Goal: Information Seeking & Learning: Learn about a topic

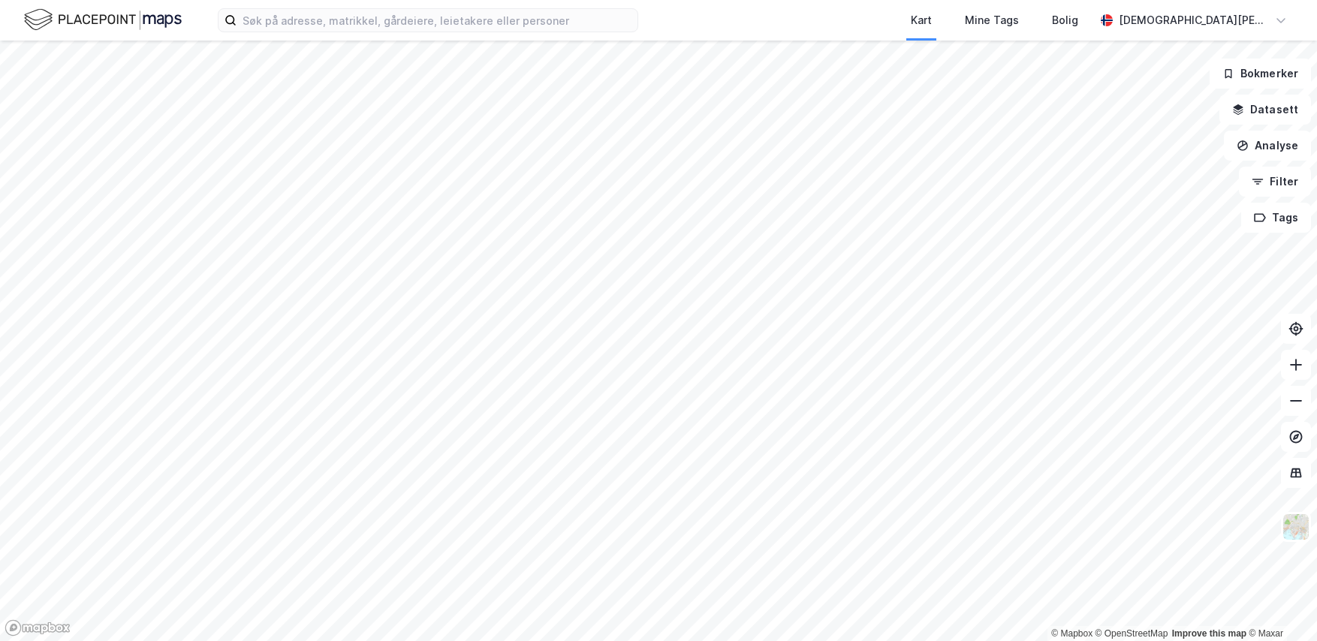
click at [441, 34] on div "Kart Mine Tags [PERSON_NAME]" at bounding box center [658, 20] width 1317 height 41
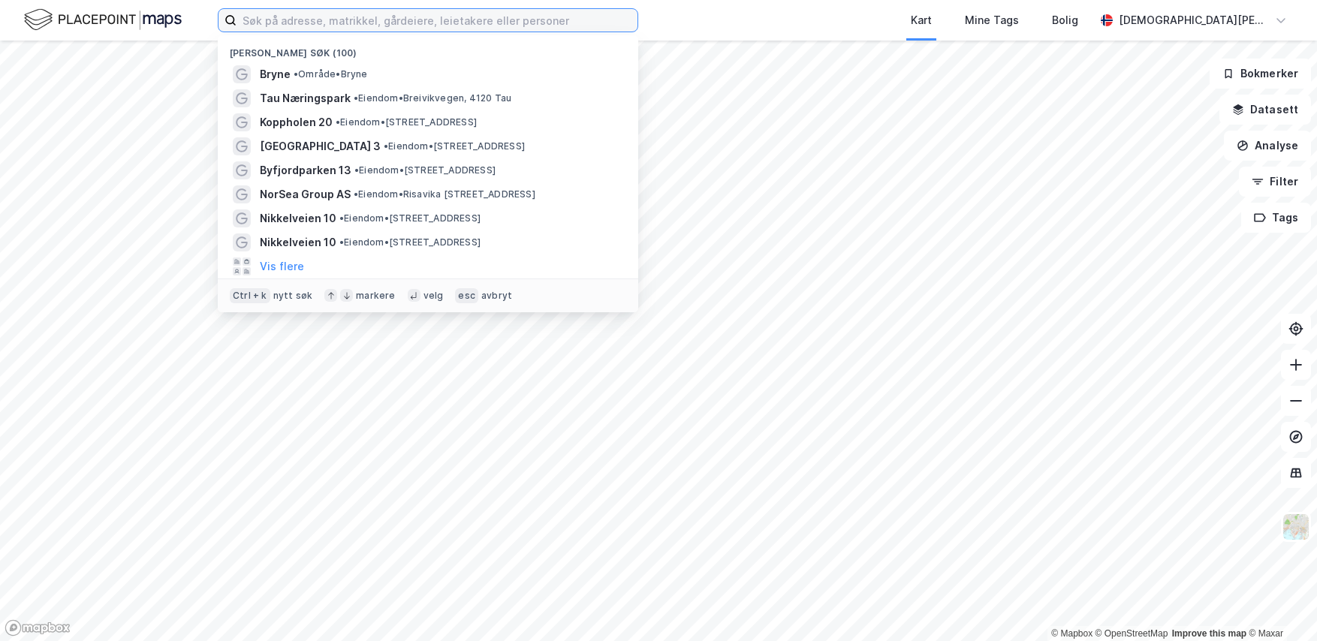
click at [446, 29] on input at bounding box center [436, 20] width 401 height 23
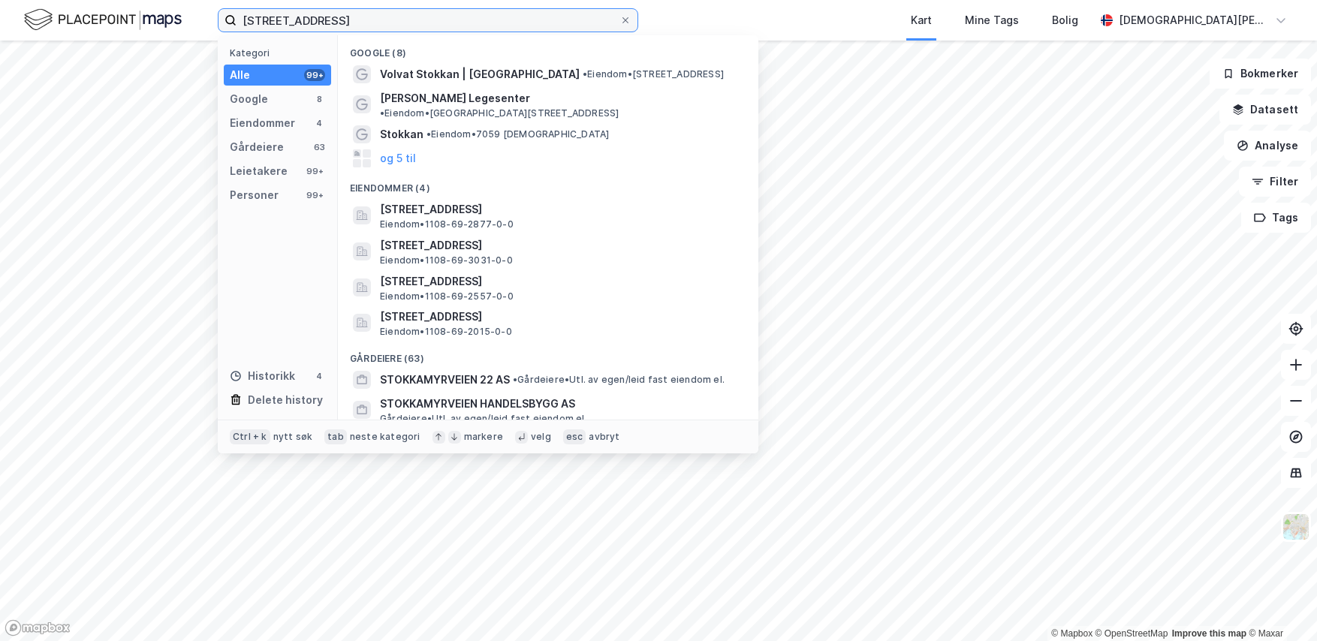
type input "[STREET_ADDRESS]"
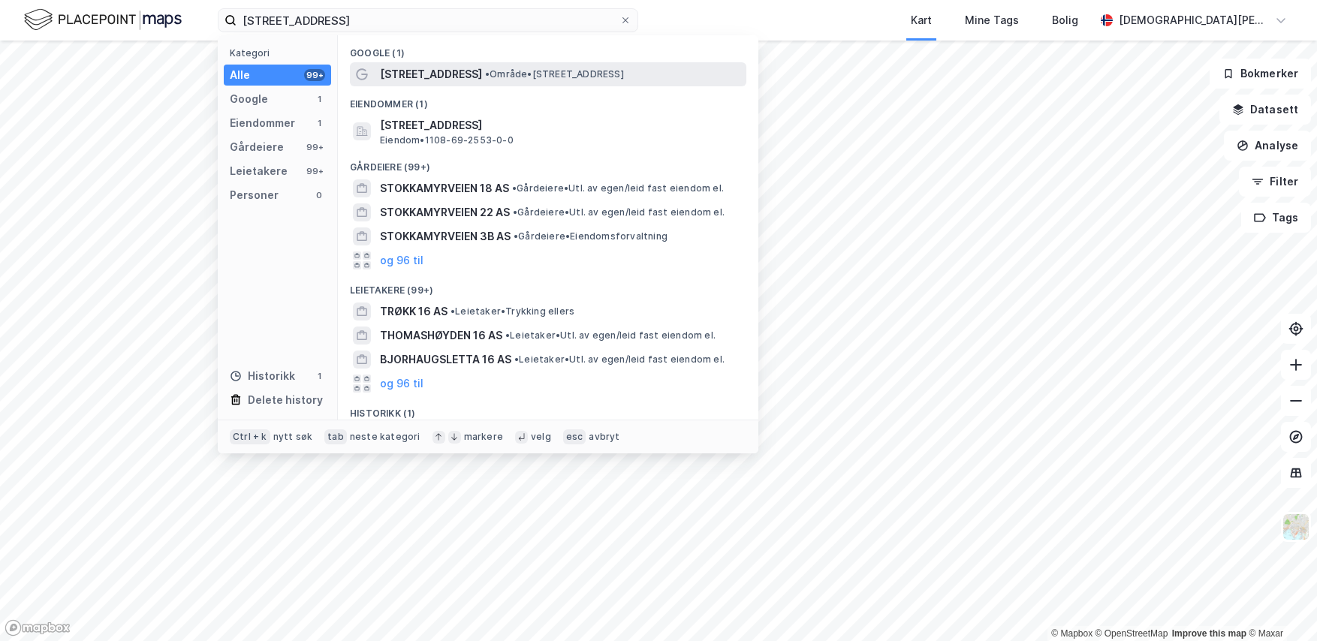
click at [474, 76] on span "[STREET_ADDRESS]" at bounding box center [431, 74] width 102 height 18
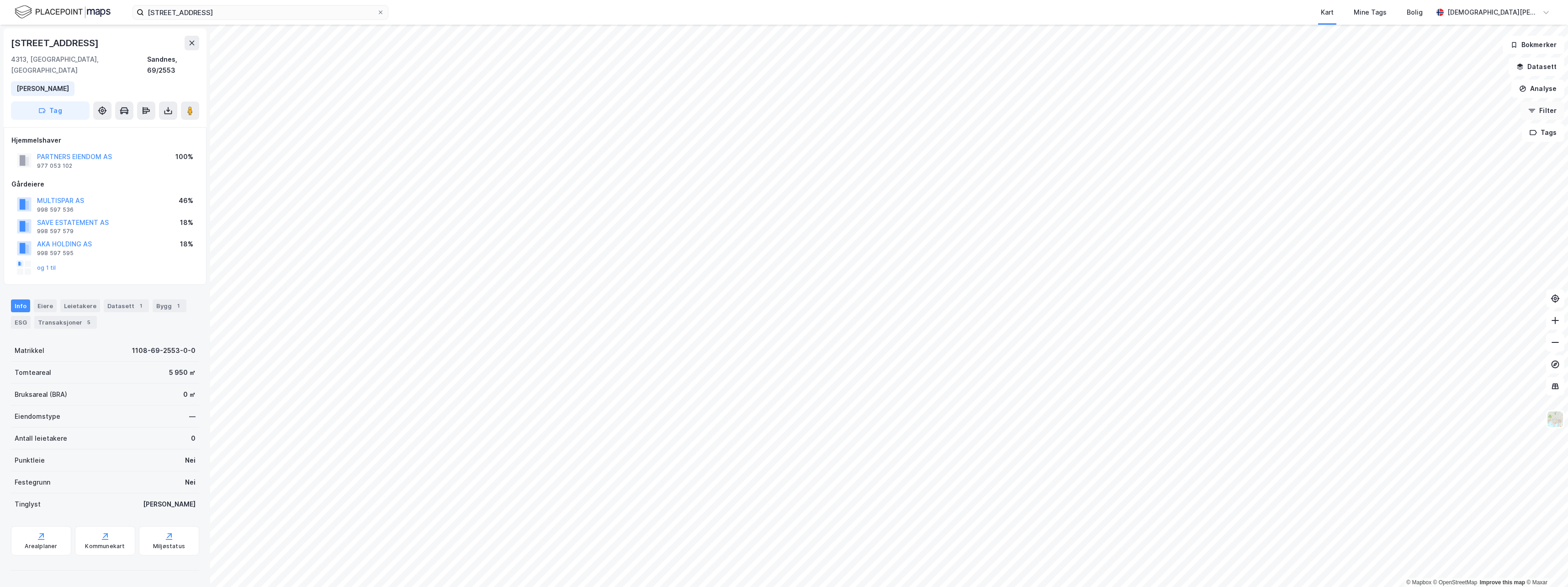
click at [801, 108] on button "Filter" at bounding box center [1542, 111] width 44 height 18
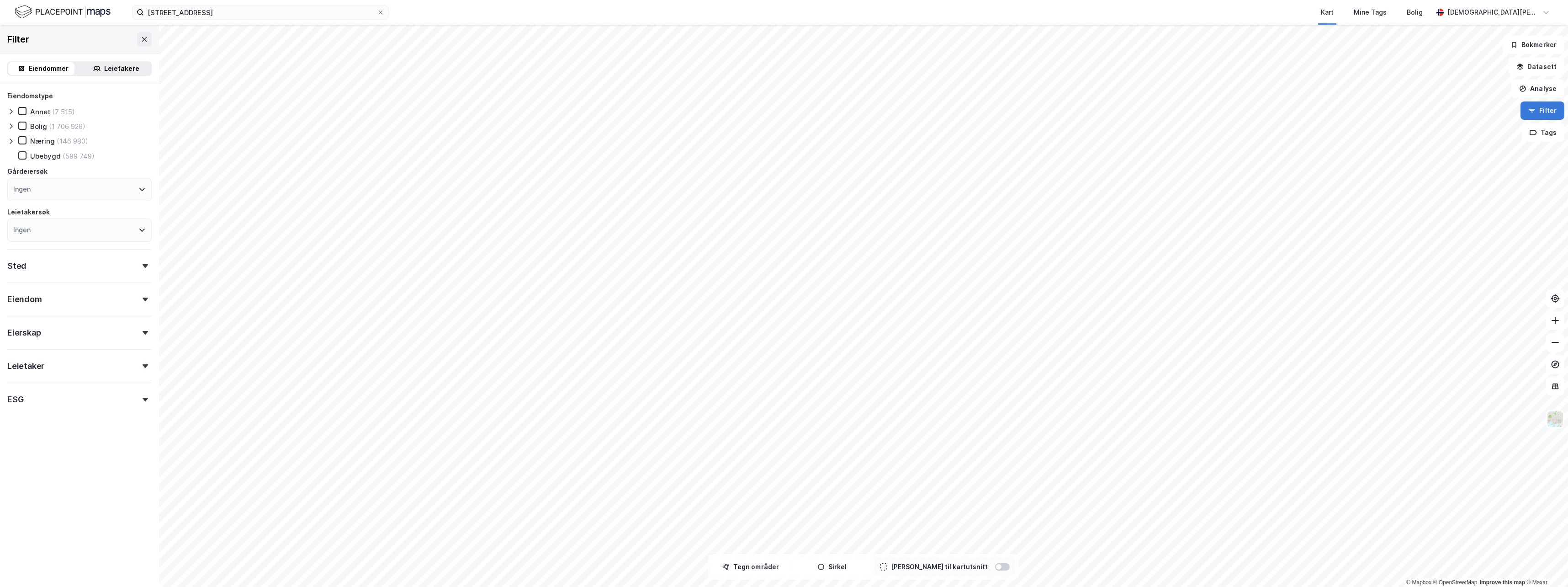
click at [801, 108] on button "Filter" at bounding box center [1542, 111] width 44 height 18
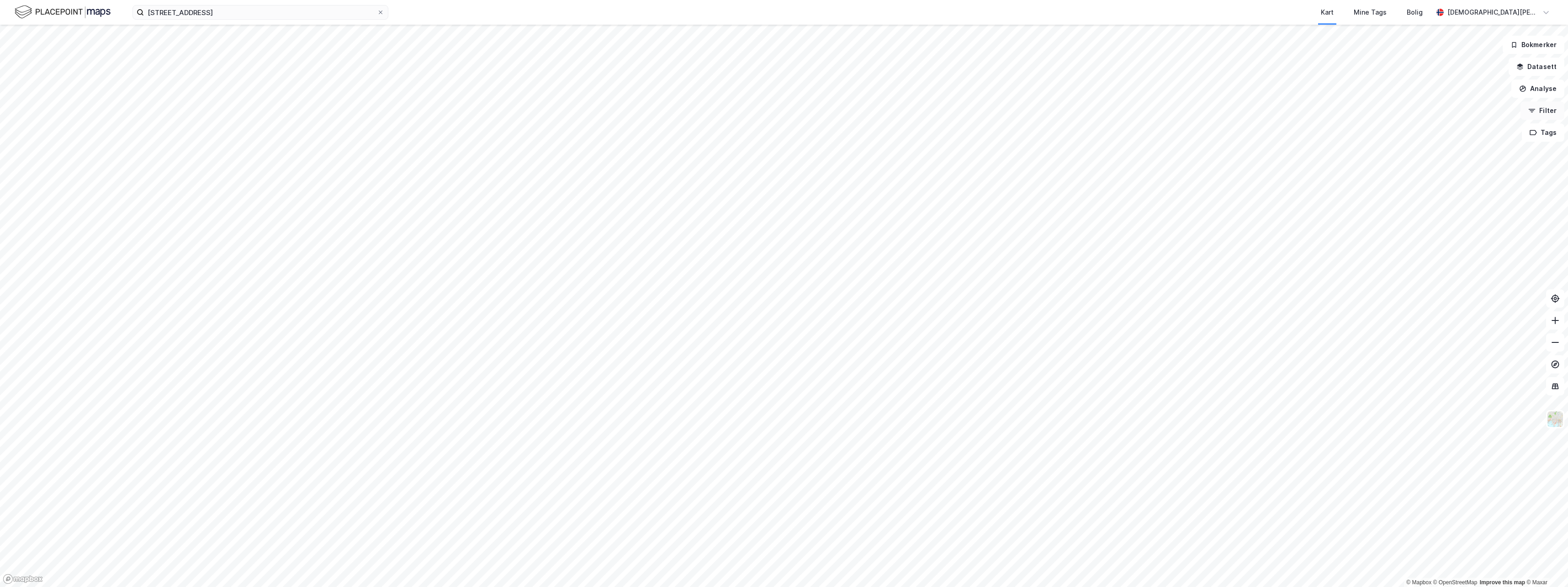
click at [801, 107] on button "Filter" at bounding box center [1542, 111] width 44 height 18
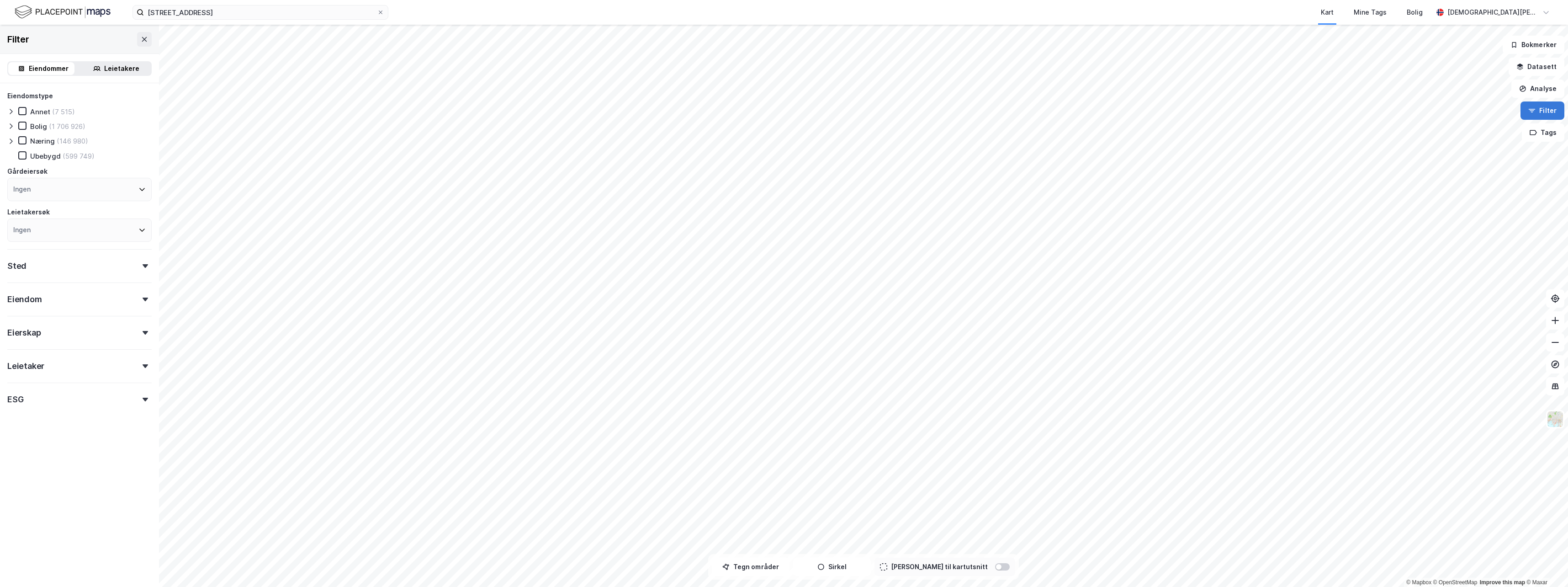
click at [801, 107] on button "Filter" at bounding box center [1542, 111] width 44 height 18
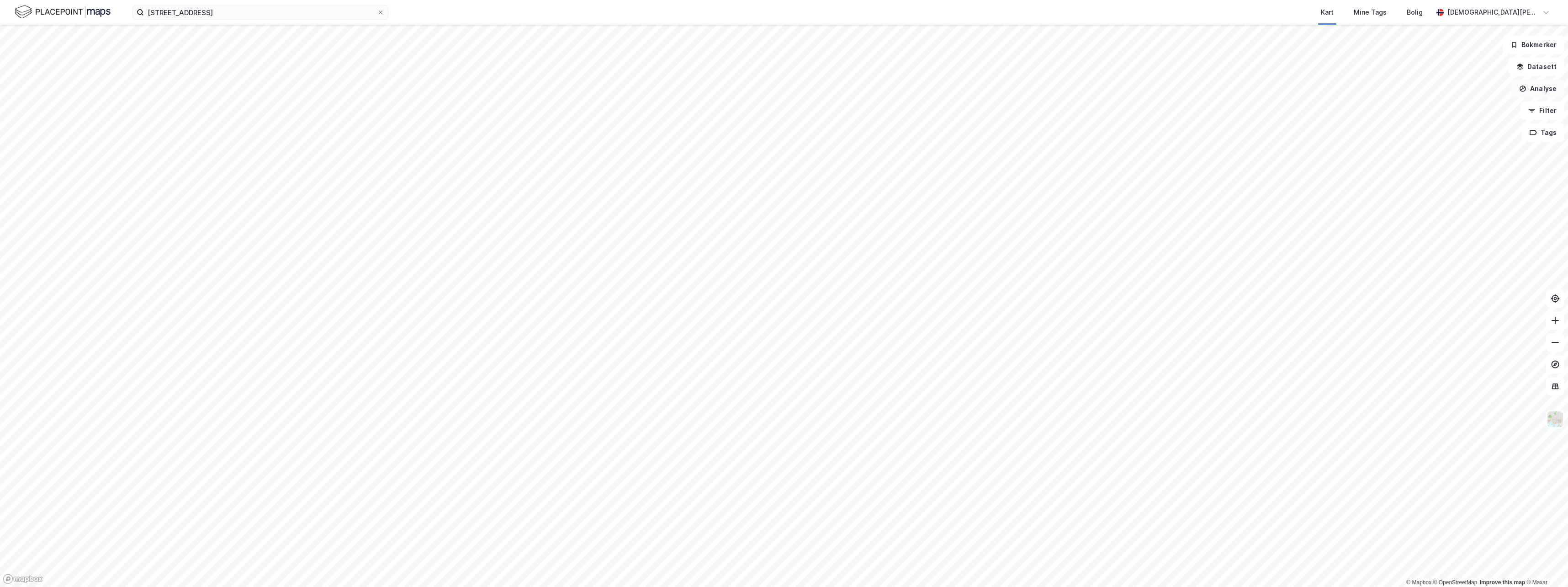
click at [801, 90] on button "Analyse" at bounding box center [1538, 89] width 53 height 18
click at [801, 105] on div "Tegn område" at bounding box center [1458, 108] width 80 height 8
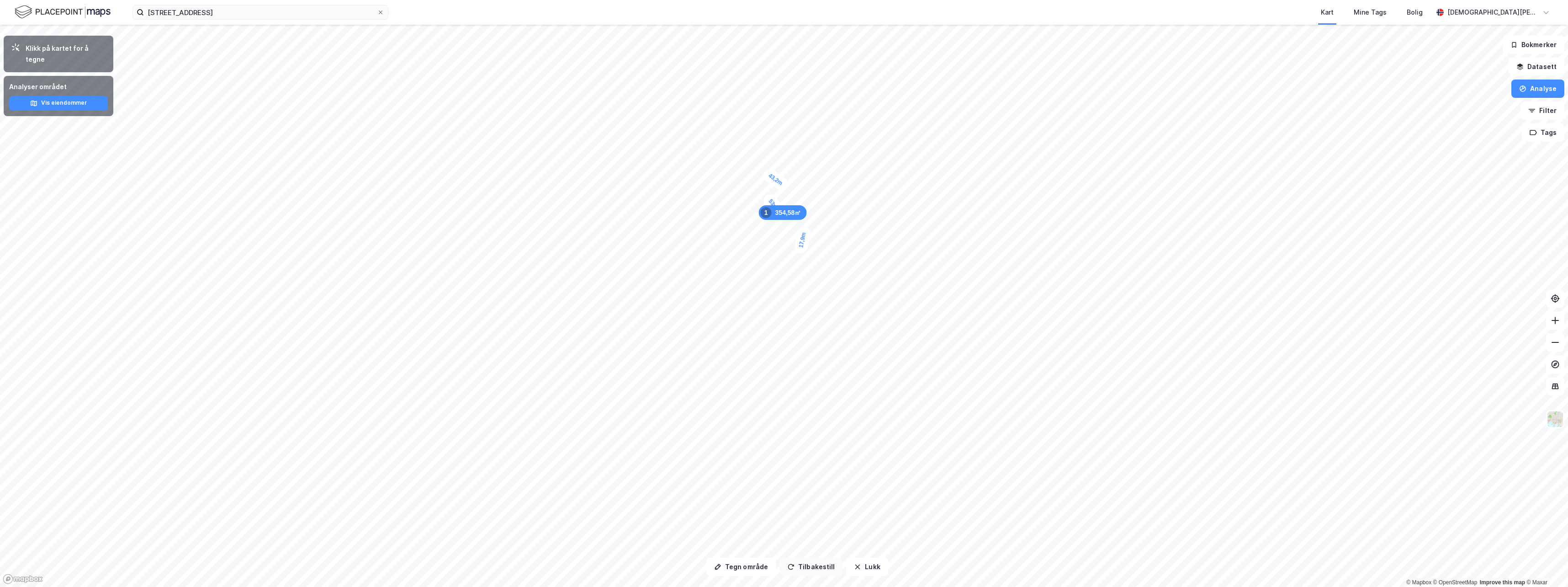
click at [801, 390] on button "Tilbakestill" at bounding box center [811, 567] width 63 height 18
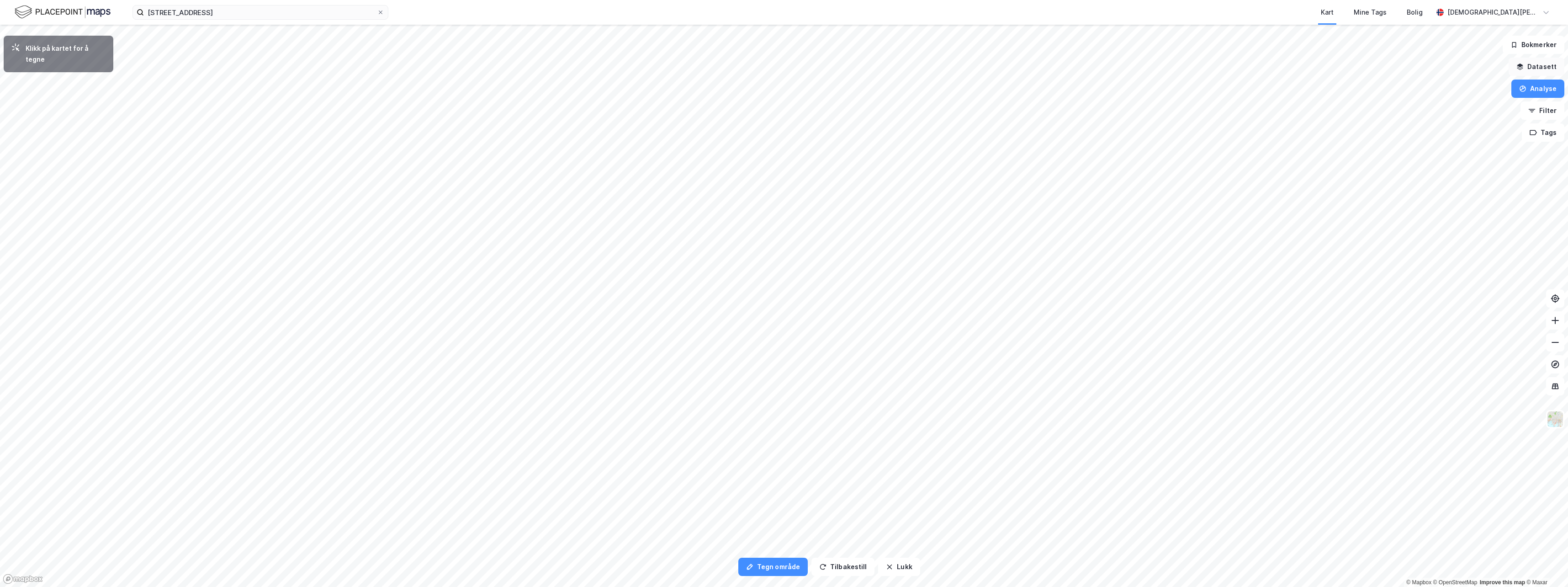
click at [801, 68] on button "Datasett" at bounding box center [1536, 67] width 56 height 18
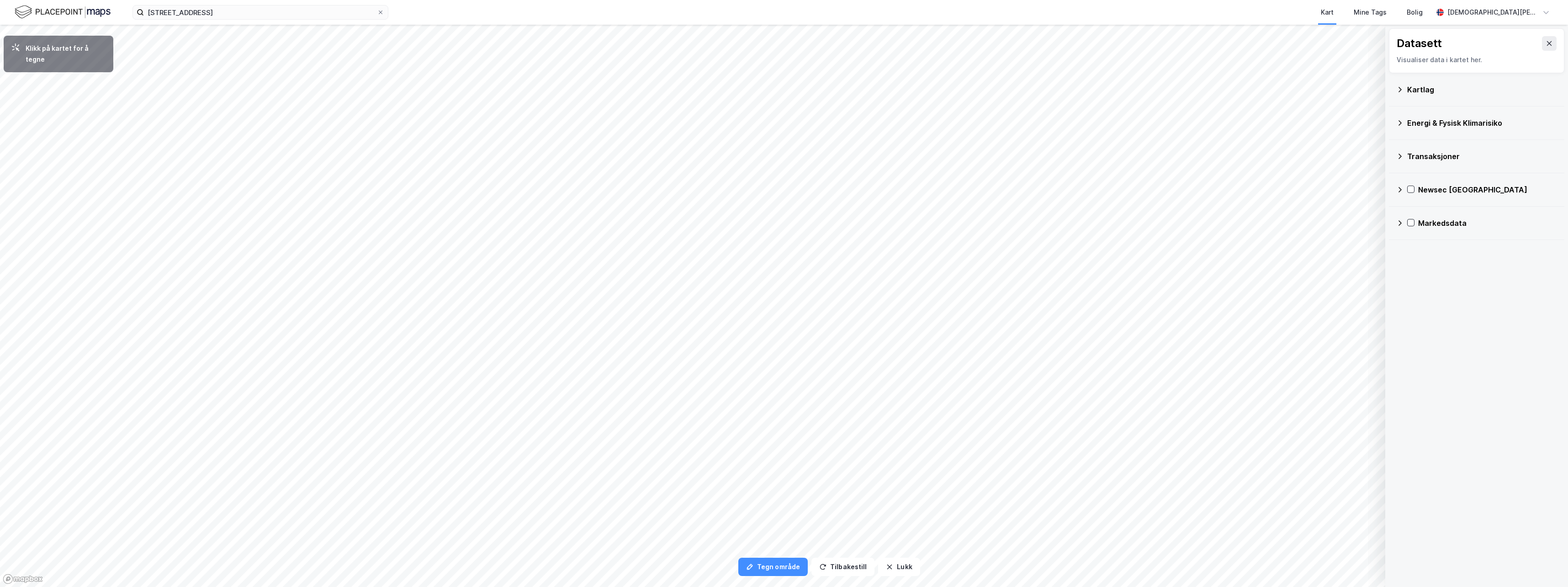
click at [801, 89] on div "Kartlag" at bounding box center [1477, 90] width 175 height 33
click at [801, 87] on div "Kartlag" at bounding box center [1477, 90] width 175 height 33
click at [801, 87] on icon at bounding box center [1400, 90] width 7 height 7
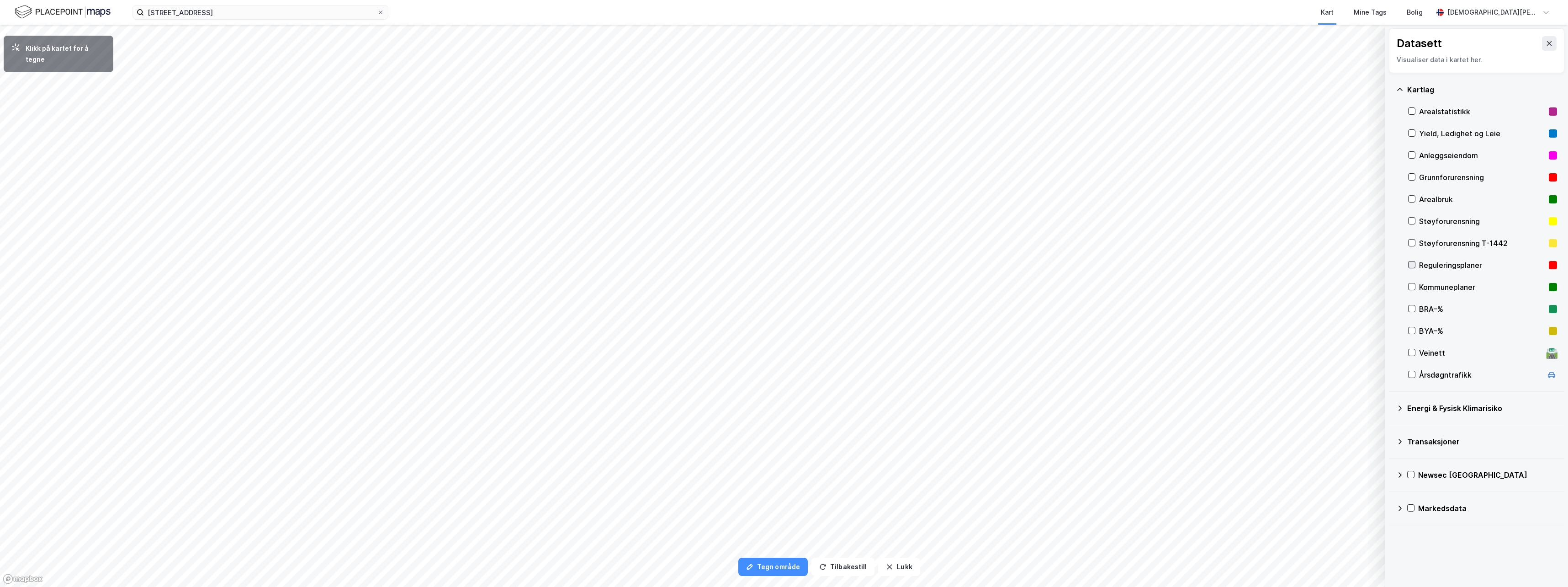
click at [801, 264] on icon at bounding box center [1412, 264] width 7 height 7
click at [801, 265] on icon at bounding box center [1412, 264] width 7 height 7
click at [801, 286] on icon at bounding box center [1412, 286] width 7 height 7
click at [801, 287] on icon at bounding box center [1412, 286] width 7 height 7
click at [801, 266] on icon at bounding box center [1412, 264] width 7 height 7
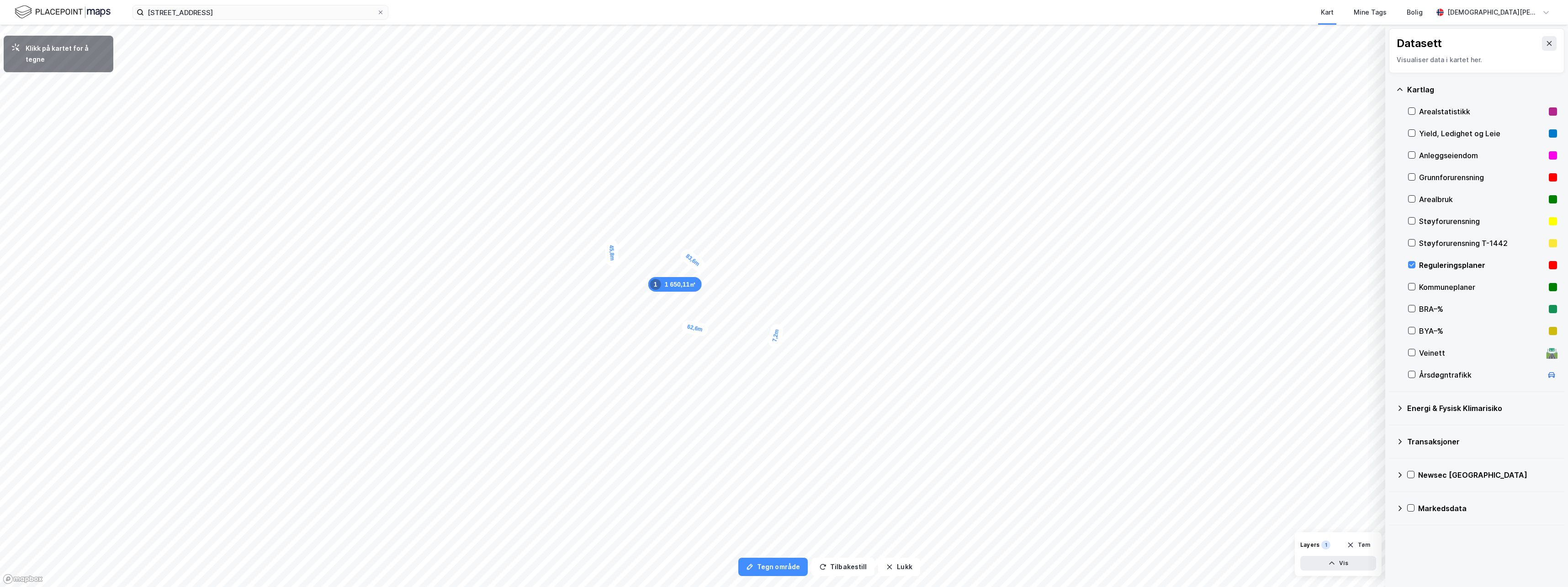
click at [777, 326] on div "7,2m" at bounding box center [775, 336] width 18 height 26
click at [618, 186] on div "5,3m" at bounding box center [614, 189] width 27 height 24
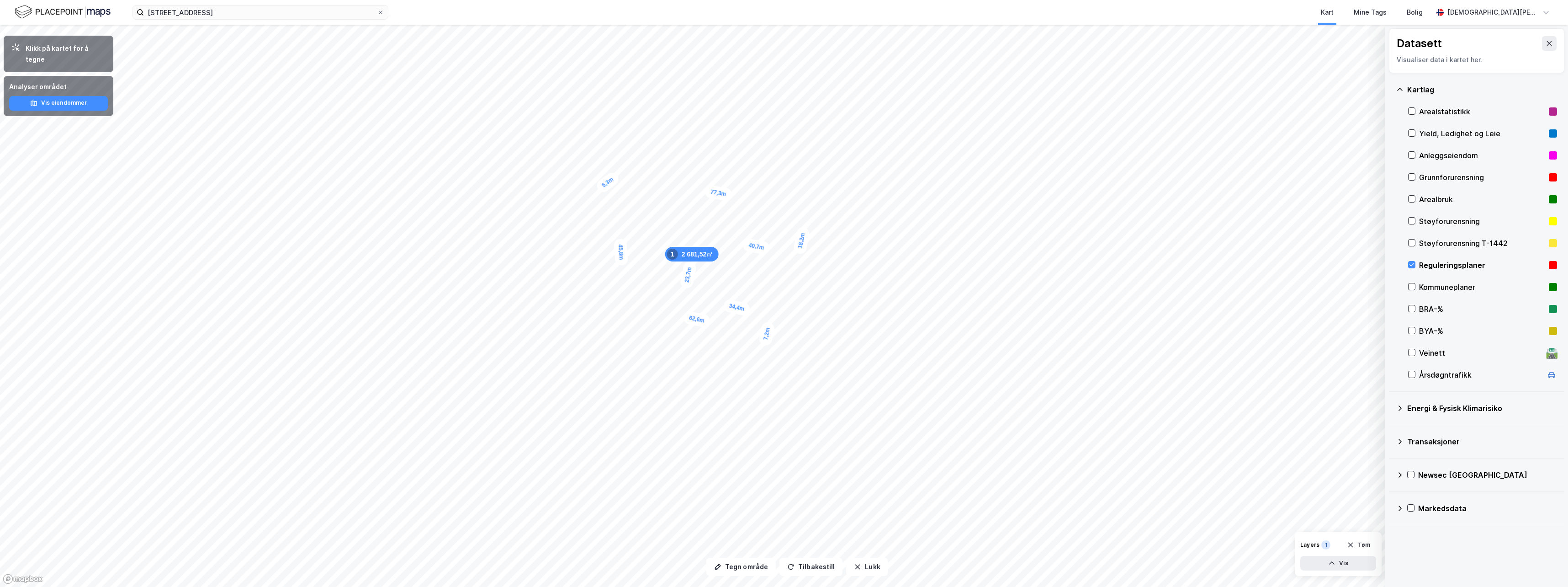
click at [610, 25] on div "2 681,52㎡ 1 45,8m 62,6m 7,2m 34,4m 23,7m 40,7m 18,2m 77,3m 5,3m" at bounding box center [784, 25] width 1568 height 0
click at [752, 390] on button "Tegn område" at bounding box center [741, 567] width 69 height 18
click at [790, 390] on icon "button" at bounding box center [791, 567] width 7 height 7
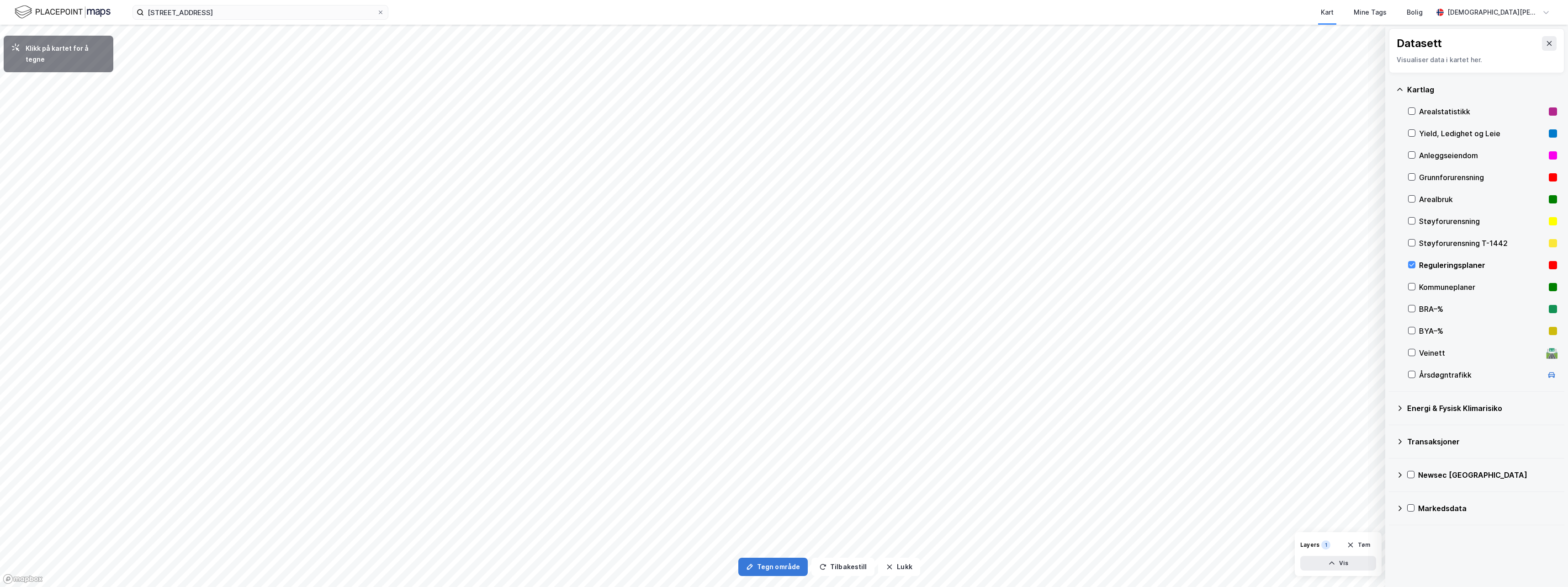
click at [777, 390] on button "Tegn område" at bounding box center [773, 567] width 69 height 18
click at [610, 194] on div "4,3m" at bounding box center [615, 190] width 27 height 24
click at [706, 311] on div "6,8m" at bounding box center [704, 320] width 18 height 26
click at [693, 306] on div "5,4m" at bounding box center [700, 308] width 27 height 19
click at [801, 390] on button "Tilbakestill" at bounding box center [843, 567] width 63 height 18
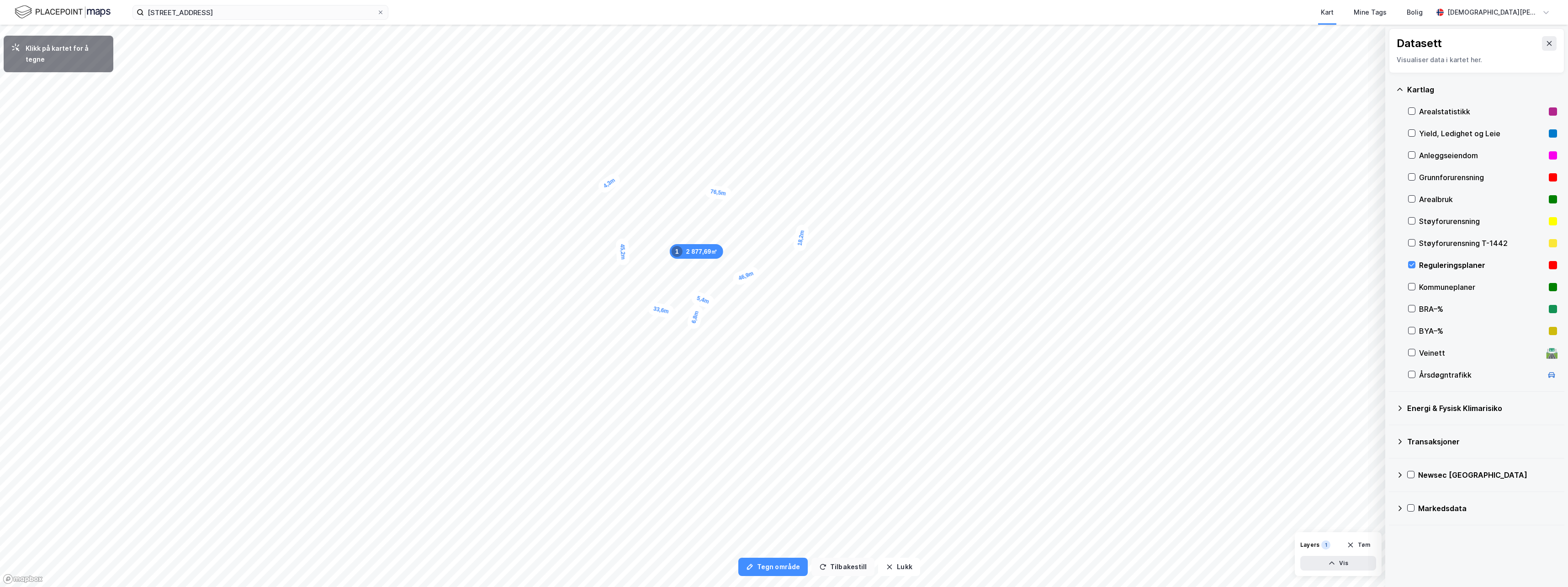
click at [801, 390] on button "Tilbakestill" at bounding box center [843, 567] width 63 height 18
click at [796, 390] on button "Tegn område" at bounding box center [773, 567] width 69 height 18
click at [801, 390] on button "Tilbakestill" at bounding box center [843, 567] width 63 height 18
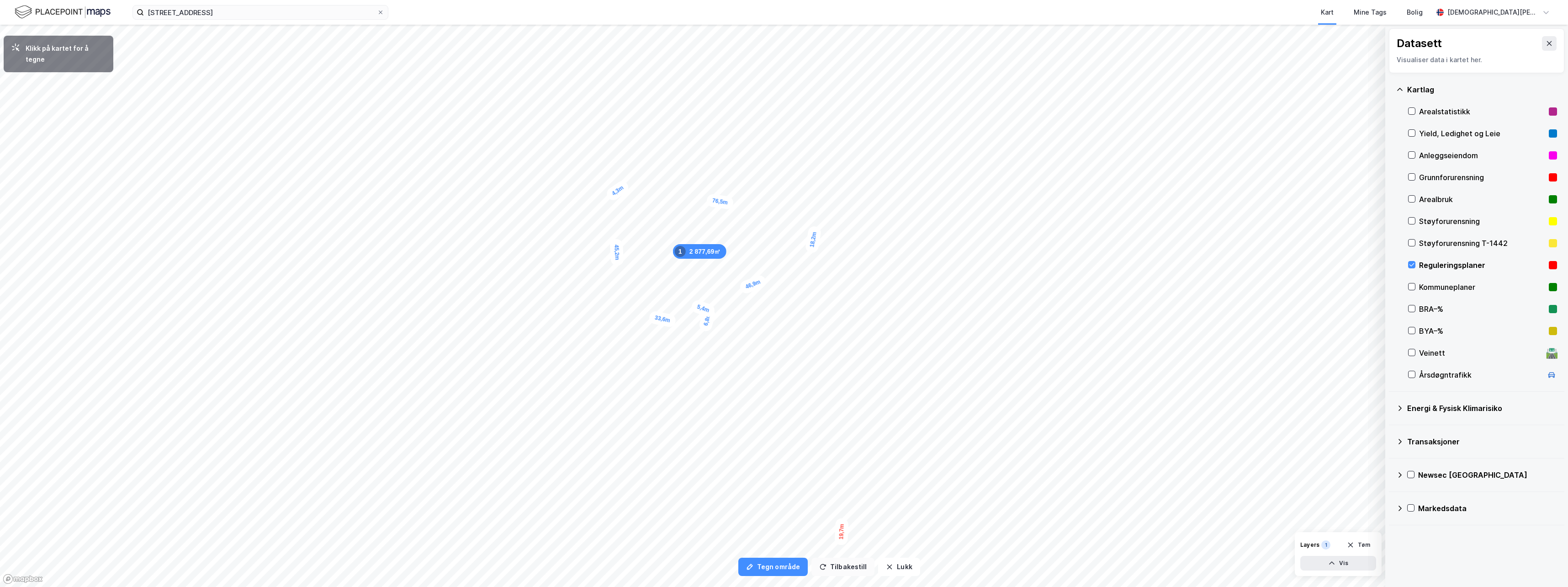
click at [801, 390] on button "Tilbakestill" at bounding box center [843, 567] width 63 height 18
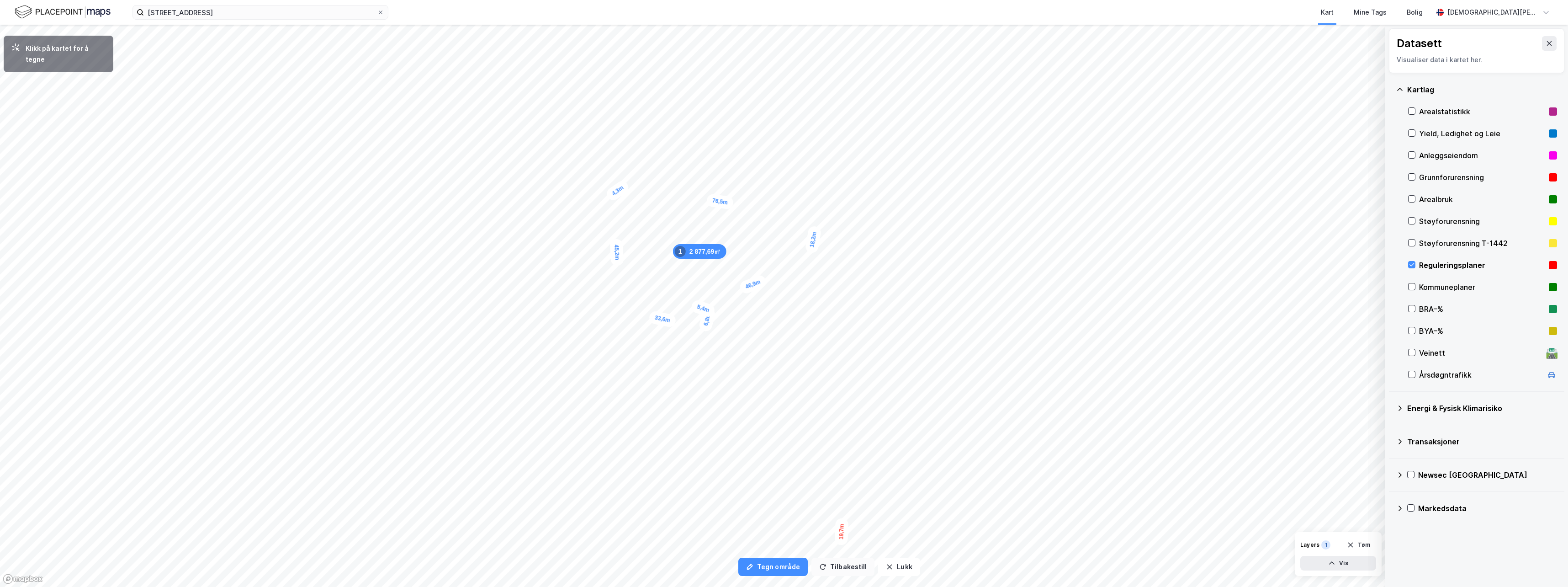
click at [801, 390] on button "Tilbakestill" at bounding box center [843, 567] width 63 height 18
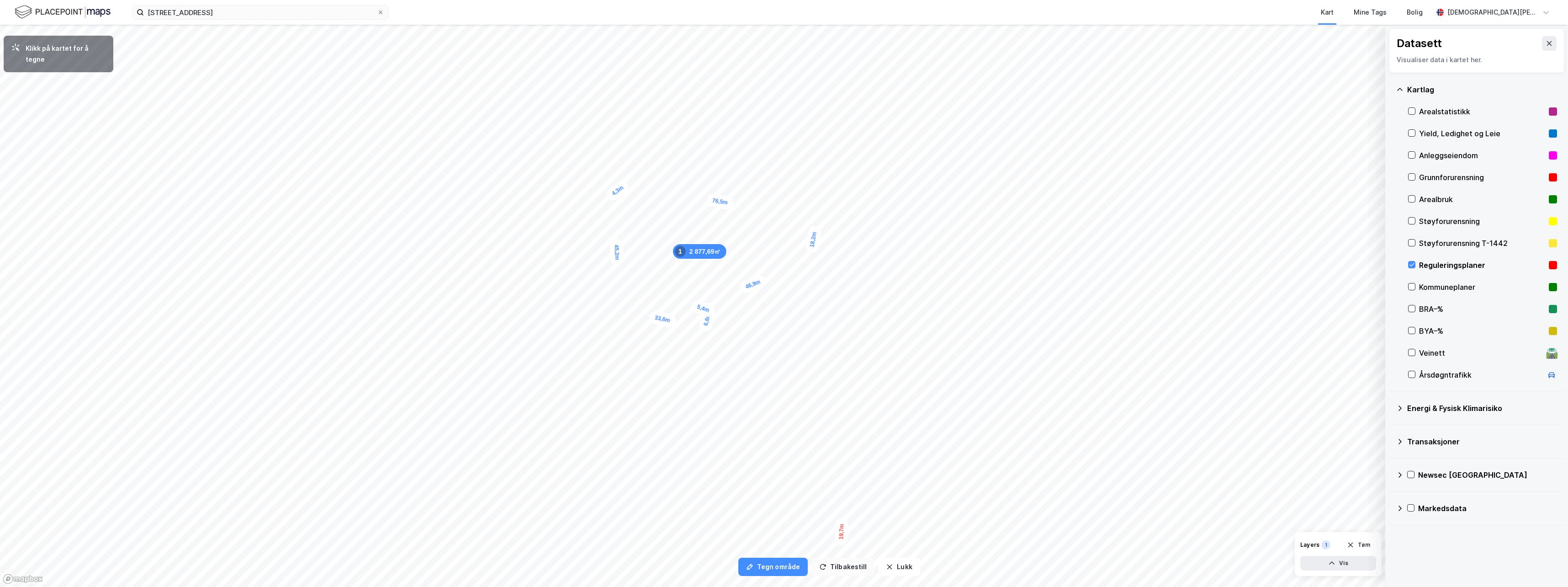
click at [801, 390] on button "Tilbakestill" at bounding box center [843, 567] width 63 height 18
click at [801, 390] on button "Tøm" at bounding box center [1359, 545] width 35 height 15
click at [756, 390] on button "Tegn område" at bounding box center [773, 567] width 69 height 18
click at [801, 390] on button "Tilbakestill" at bounding box center [843, 567] width 63 height 18
click at [78, 10] on img at bounding box center [63, 12] width 96 height 16
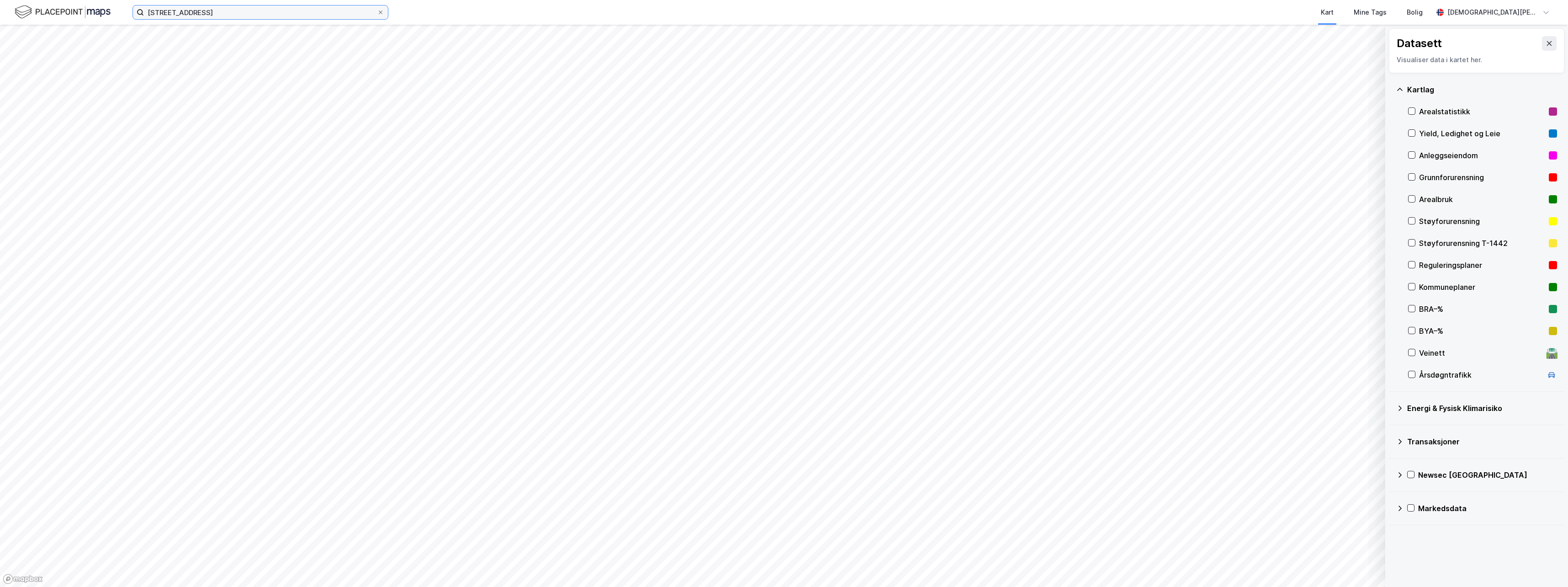
click at [223, 10] on input "[STREET_ADDRESS]" at bounding box center [260, 12] width 233 height 14
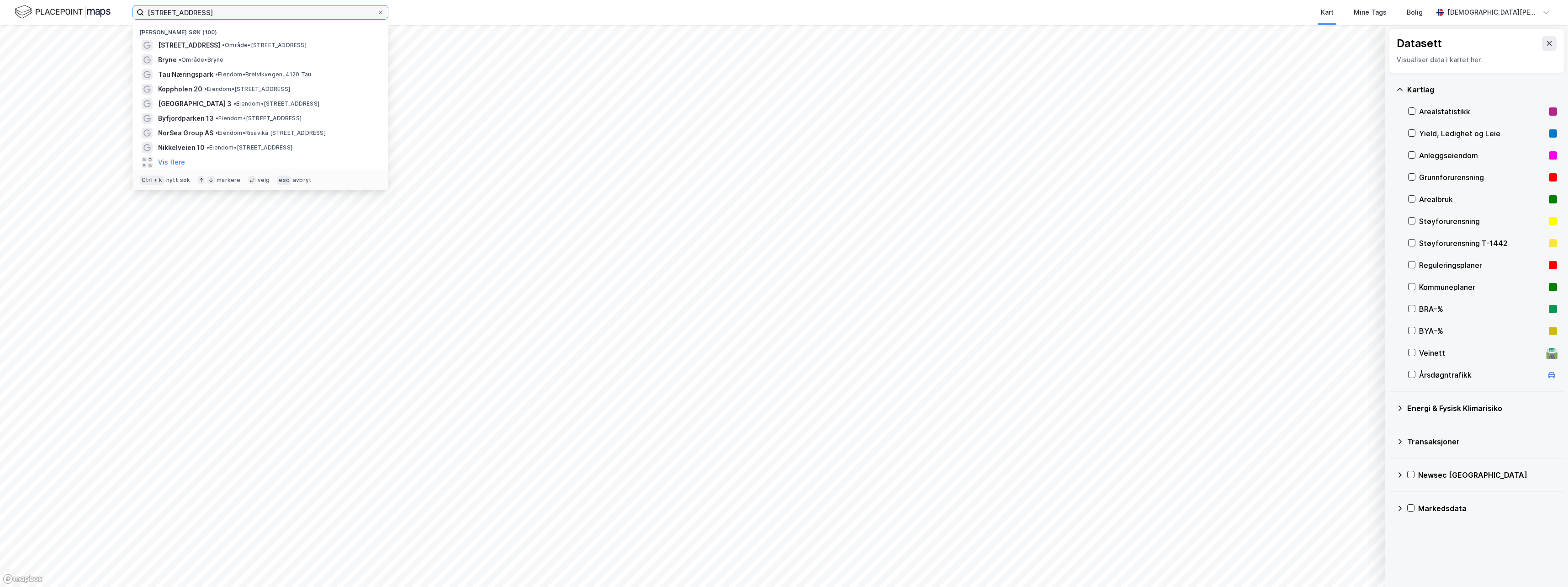
click at [223, 10] on input "[STREET_ADDRESS]" at bounding box center [260, 12] width 233 height 14
click at [214, 47] on span "[STREET_ADDRESS]" at bounding box center [189, 45] width 62 height 11
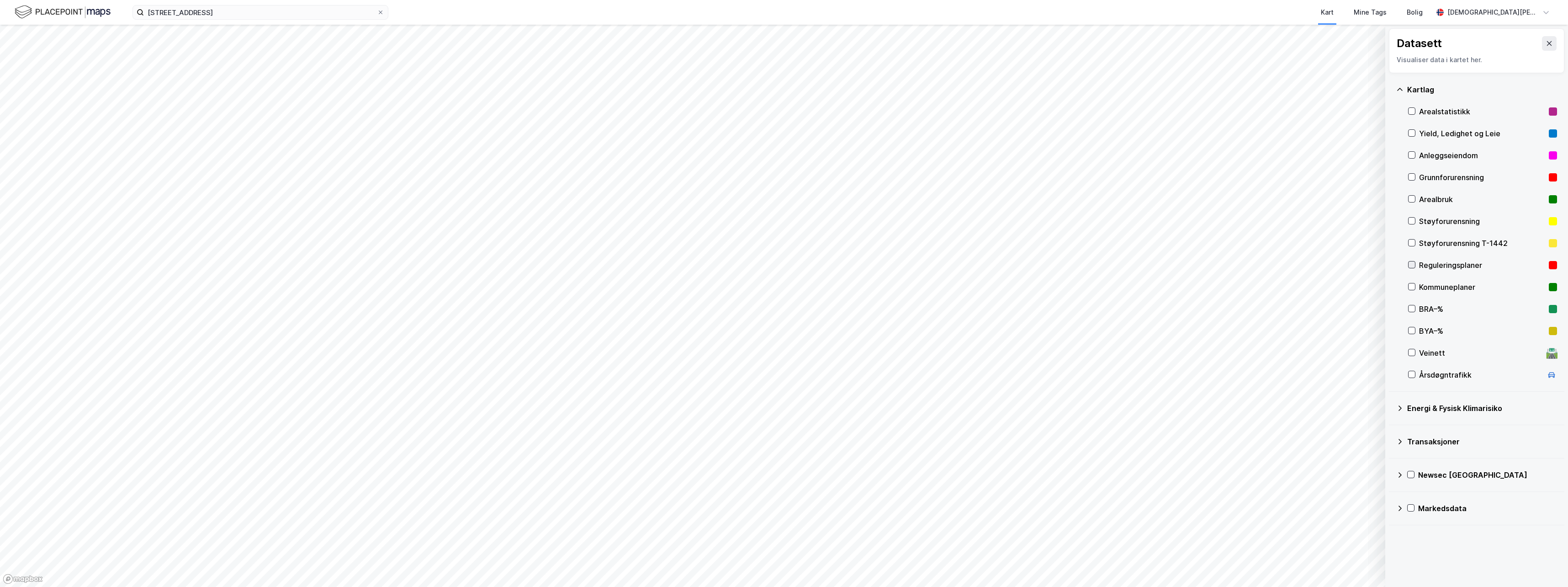
click at [801, 265] on icon at bounding box center [1412, 264] width 7 height 7
click at [801, 43] on icon at bounding box center [1549, 43] width 7 height 7
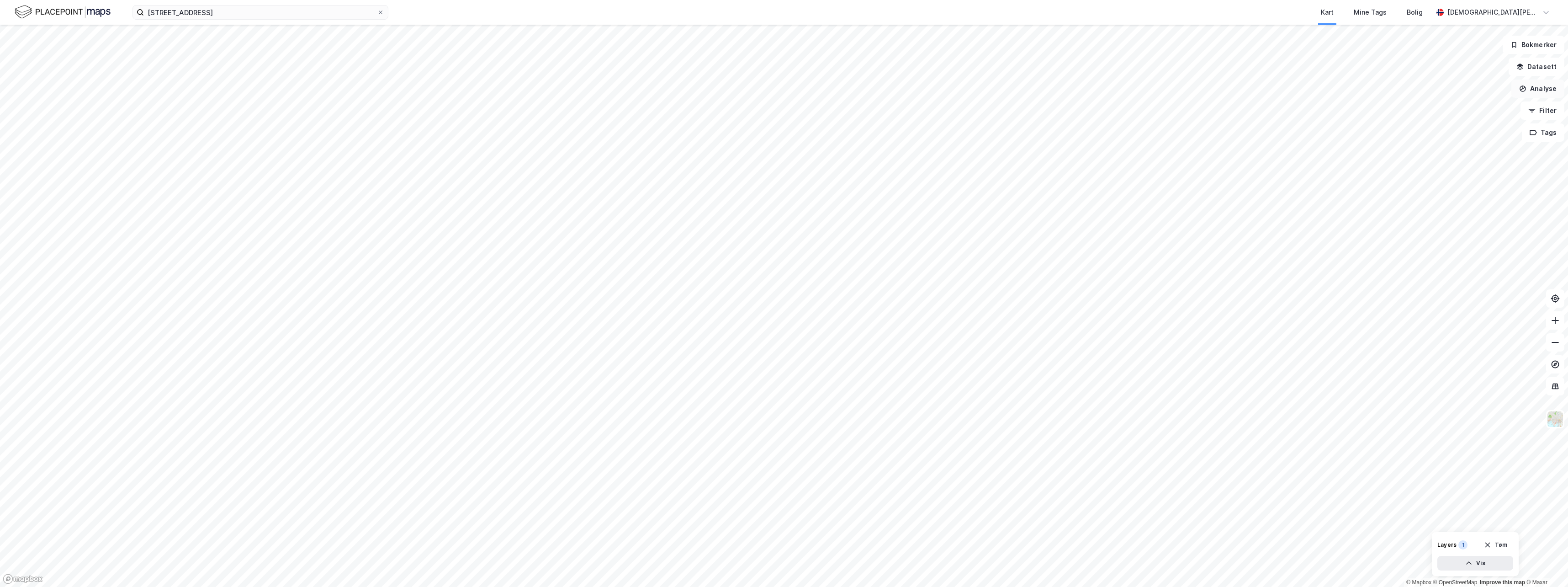
click at [801, 85] on button "Analyse" at bounding box center [1538, 89] width 53 height 18
click at [801, 109] on div "Tegn område" at bounding box center [1458, 108] width 80 height 8
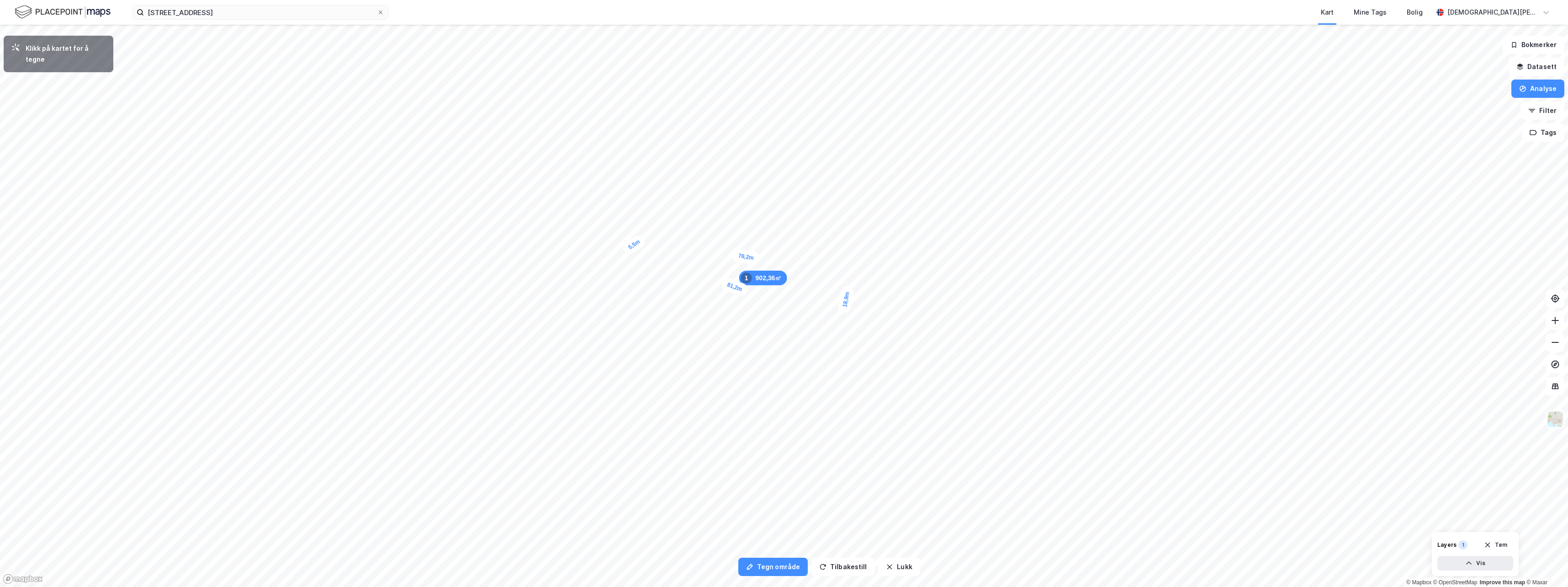
click at [628, 249] on div "5,5m" at bounding box center [634, 244] width 27 height 24
click at [736, 373] on div "8,3m" at bounding box center [733, 384] width 18 height 26
click at [717, 369] on div "6,8m" at bounding box center [727, 370] width 26 height 17
click at [801, 390] on button "Tilbakestill" at bounding box center [843, 567] width 63 height 18
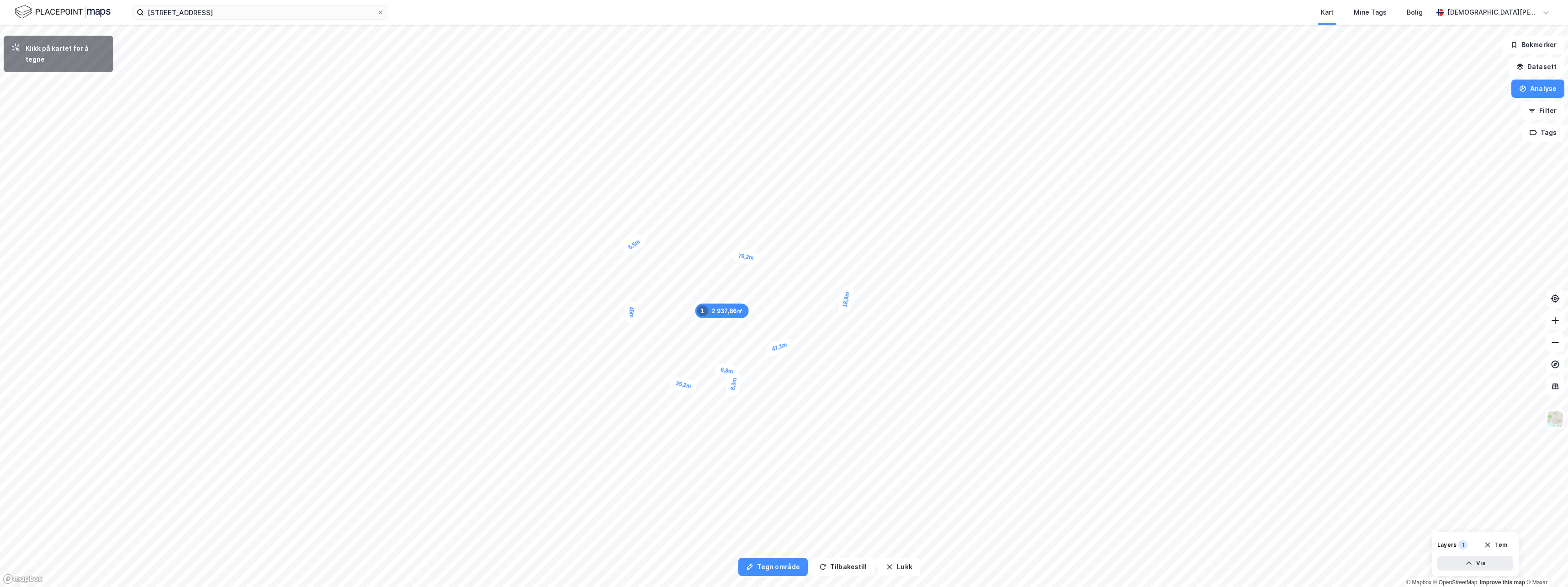
click at [94, 14] on img at bounding box center [63, 12] width 96 height 16
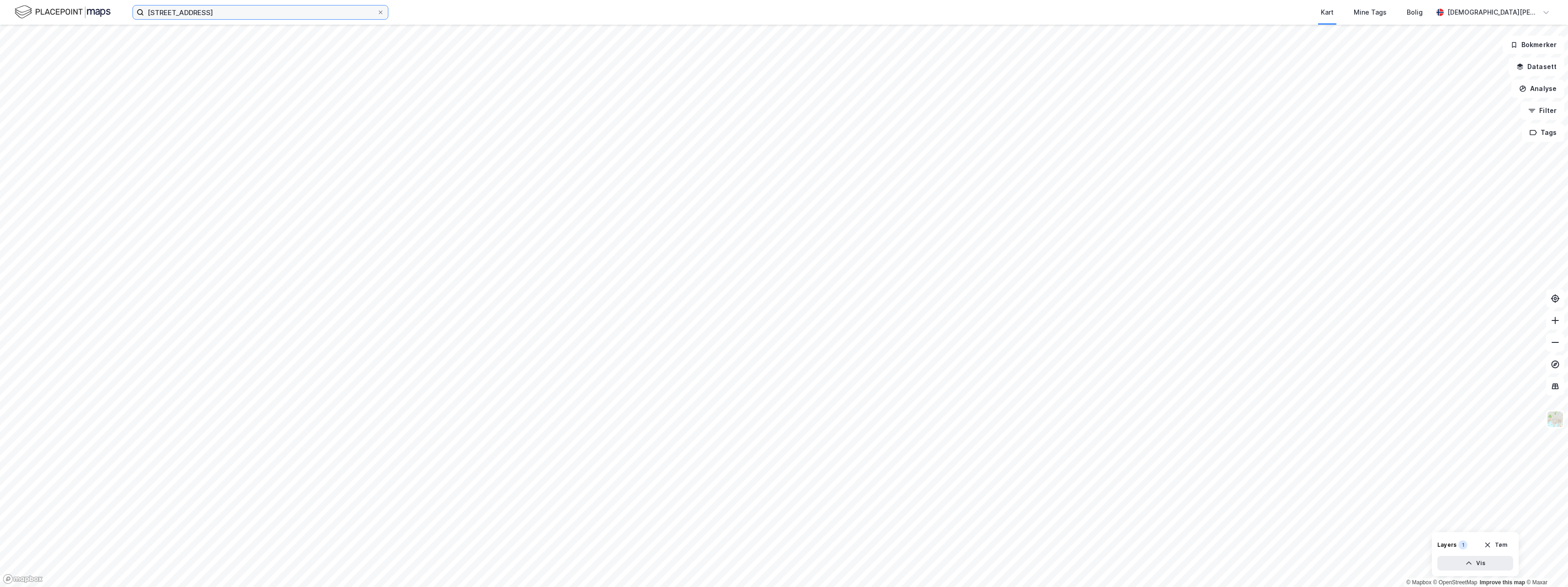
drag, startPoint x: 208, startPoint y: 8, endPoint x: 213, endPoint y: 10, distance: 5.4
click at [213, 10] on input "[STREET_ADDRESS]" at bounding box center [260, 12] width 233 height 14
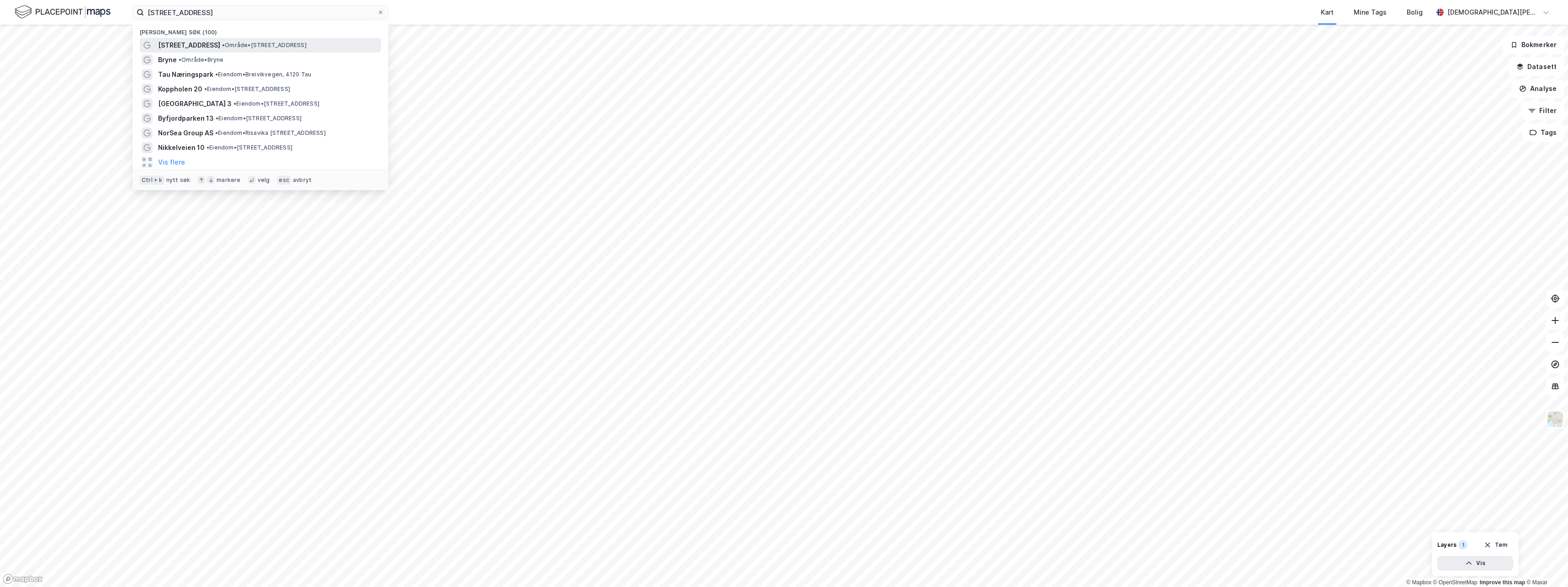
click at [184, 40] on span "[STREET_ADDRESS]" at bounding box center [189, 45] width 62 height 11
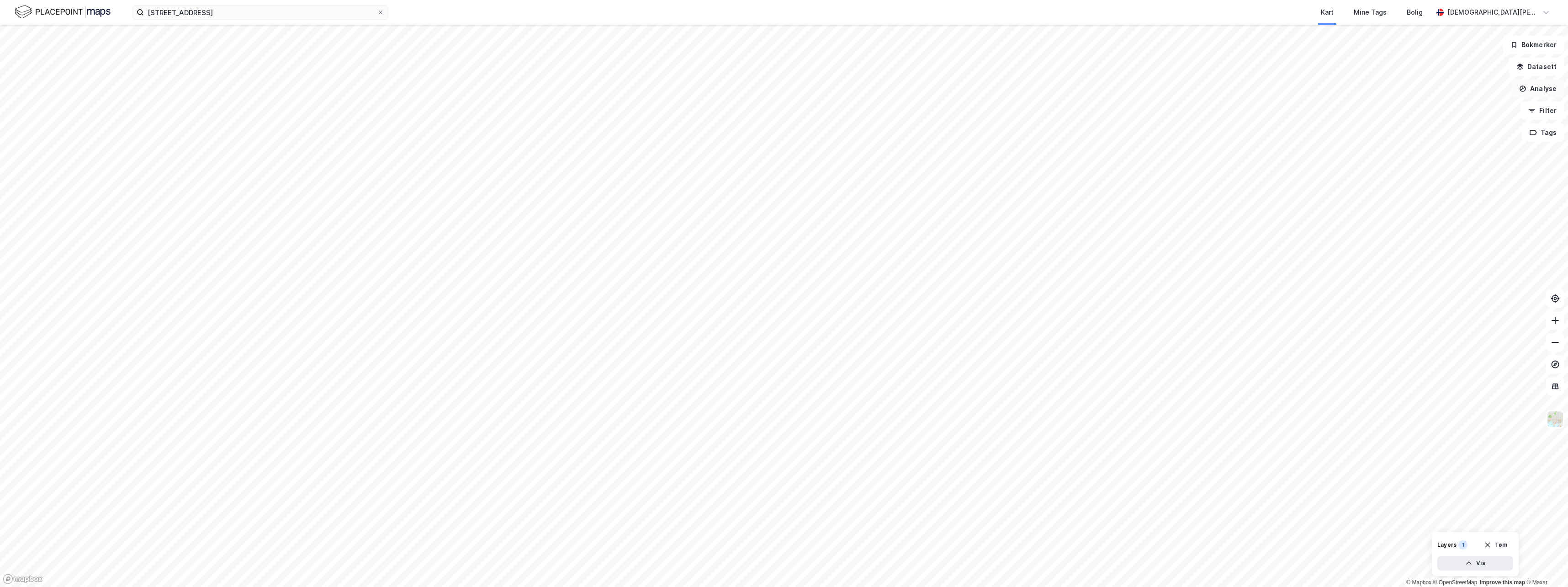
click at [801, 88] on button "Analyse" at bounding box center [1538, 89] width 53 height 18
click at [801, 106] on div "Tegn område" at bounding box center [1458, 108] width 80 height 8
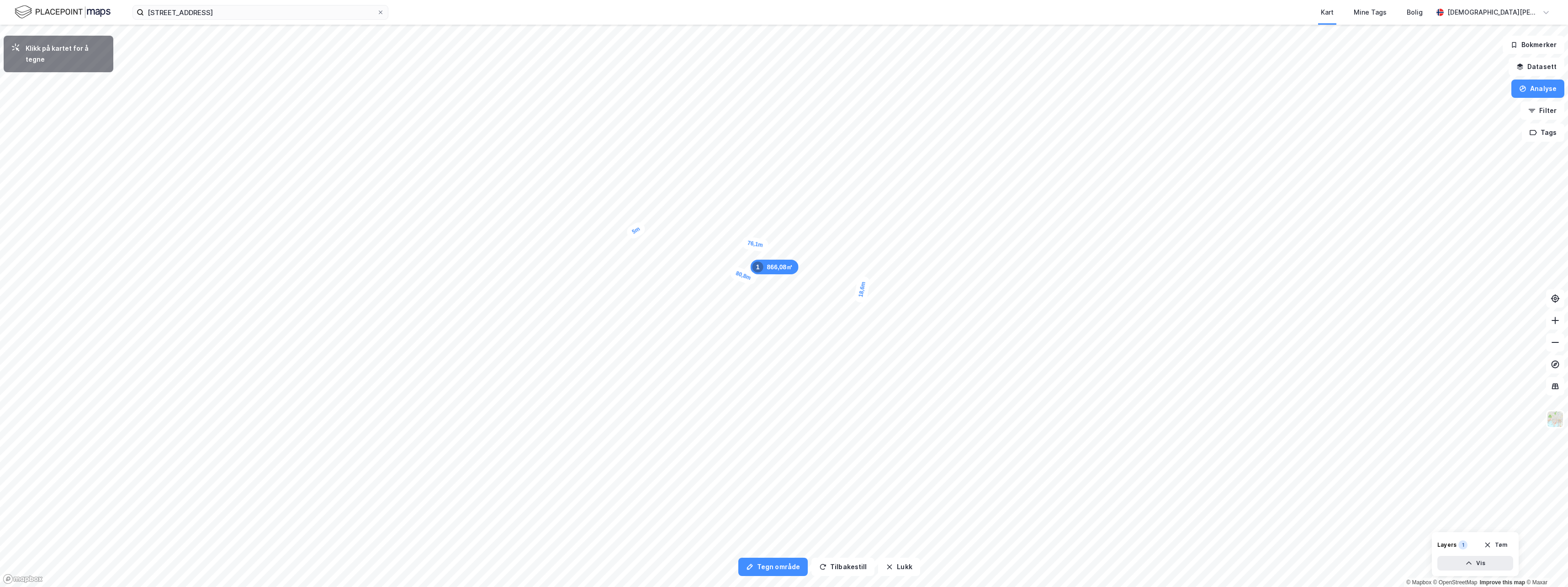
click at [629, 234] on div "5m" at bounding box center [636, 230] width 23 height 21
click at [763, 376] on div "6,8m" at bounding box center [760, 386] width 18 height 26
click at [736, 298] on div "2 496,97㎡ 1" at bounding box center [723, 299] width 54 height 15
